Goal: Task Accomplishment & Management: Manage account settings

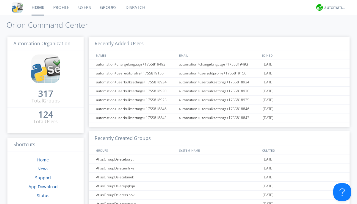
click at [84, 7] on link "Users" at bounding box center [85, 7] width 22 height 15
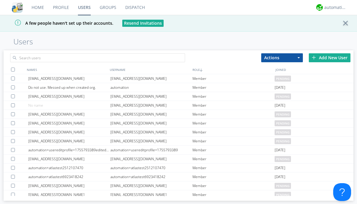
click at [330, 57] on div "Add New User" at bounding box center [330, 57] width 42 height 9
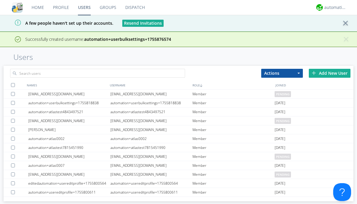
click at [330, 73] on div "Add New User" at bounding box center [330, 73] width 42 height 9
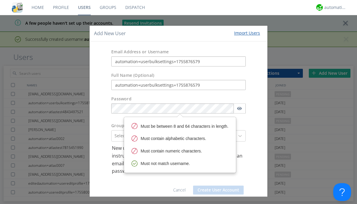
click at [216, 190] on button "Create User Account" at bounding box center [218, 190] width 51 height 9
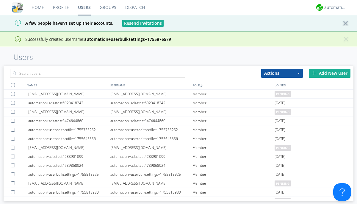
click at [330, 73] on div "Add New User" at bounding box center [330, 73] width 42 height 9
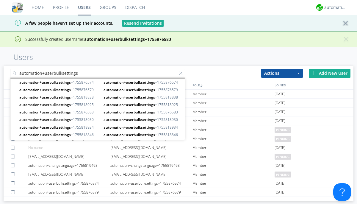
type input "automation+userbulksettings"
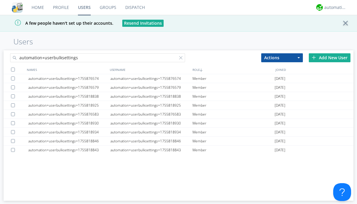
click at [13, 69] on div at bounding box center [13, 70] width 4 height 4
click at [282, 57] on button "Actions" at bounding box center [282, 57] width 42 height 9
click at [0, 0] on link "Edit Settings" at bounding box center [0, 0] width 0 height 0
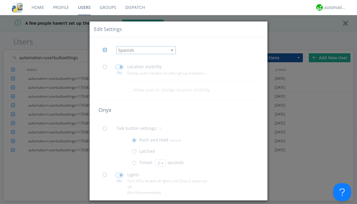
click at [107, 68] on span at bounding box center [106, 68] width 7 height 7
click at [0, 0] on input "checkbox" at bounding box center [0, 0] width 0 height 0
click at [119, 67] on span at bounding box center [119, 67] width 8 height 5
click at [0, 0] on input "checkbox" at bounding box center [0, 0] width 0 height 0
click at [107, 130] on span at bounding box center [106, 130] width 7 height 7
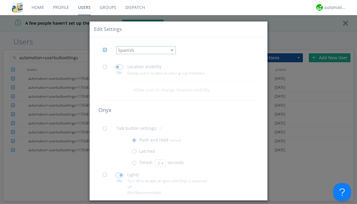
click at [0, 0] on input "checkbox" at bounding box center [0, 0] width 0 height 0
click at [135, 164] on span at bounding box center [135, 164] width 7 height 7
click at [0, 0] on input "radio" at bounding box center [0, 0] width 0 height 0
click at [160, 163] on button "2" at bounding box center [160, 162] width 11 height 7
click at [0, 0] on link "3" at bounding box center [0, 0] width 0 height 0
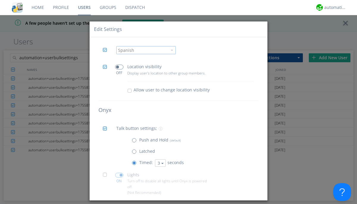
click at [107, 177] on span at bounding box center [106, 176] width 7 height 7
click at [0, 0] on input "checkbox" at bounding box center [0, 0] width 0 height 0
click at [119, 175] on span at bounding box center [119, 175] width 8 height 5
click at [0, 0] on input "checkbox" at bounding box center [0, 0] width 0 height 0
click at [107, 201] on span at bounding box center [106, 204] width 7 height 7
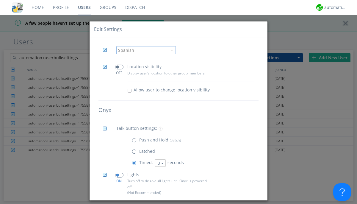
click at [0, 0] on input "checkbox" at bounding box center [0, 0] width 0 height 0
click at [119, 201] on span at bounding box center [119, 203] width 8 height 5
click at [0, 0] on input "checkbox" at bounding box center [0, 0] width 0 height 0
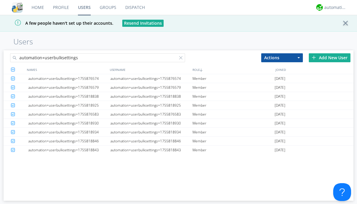
click at [84, 7] on link "Users" at bounding box center [85, 7] width 22 height 15
click at [182, 59] on div at bounding box center [182, 59] width 6 height 6
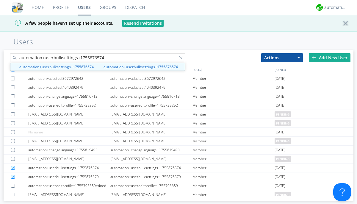
type input "automation+userbulksettings+1755876574"
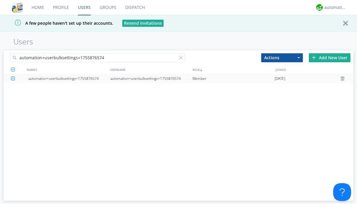
click at [151, 78] on div "automation+userbulksettings+1755876574" at bounding box center [151, 78] width 82 height 9
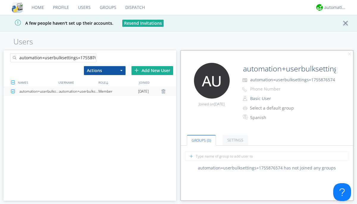
click at [235, 140] on link "Settings" at bounding box center [236, 140] width 26 height 10
